Goal: Task Accomplishment & Management: Use online tool/utility

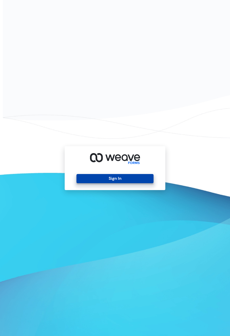
click at [119, 183] on button "Sign In" at bounding box center [114, 178] width 77 height 9
